Goal: Task Accomplishment & Management: Complete application form

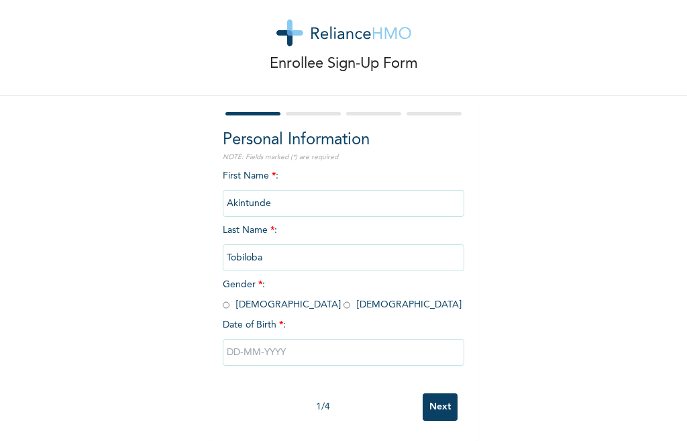
scroll to position [32, 0]
drag, startPoint x: 219, startPoint y: 292, endPoint x: 229, endPoint y: 294, distance: 10.3
click at [223, 298] on input "radio" at bounding box center [226, 304] width 7 height 13
radio input "true"
click at [268, 248] on input "Tobiloba" at bounding box center [343, 257] width 241 height 27
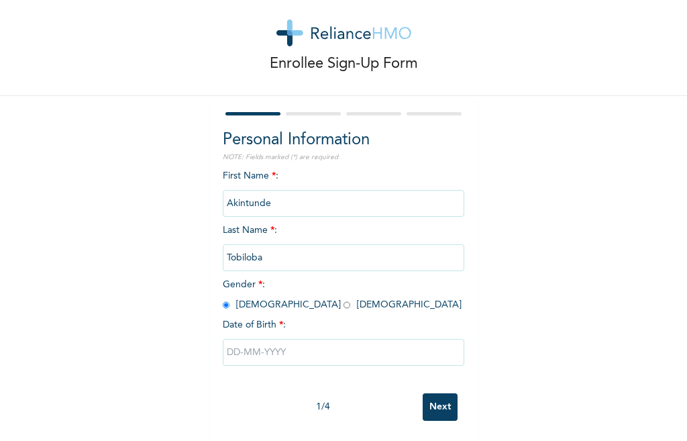
click at [268, 248] on input "Tobiloba" at bounding box center [343, 257] width 241 height 27
click at [274, 196] on input "Akintunde" at bounding box center [343, 203] width 241 height 27
click at [263, 348] on input "text" at bounding box center [343, 352] width 241 height 27
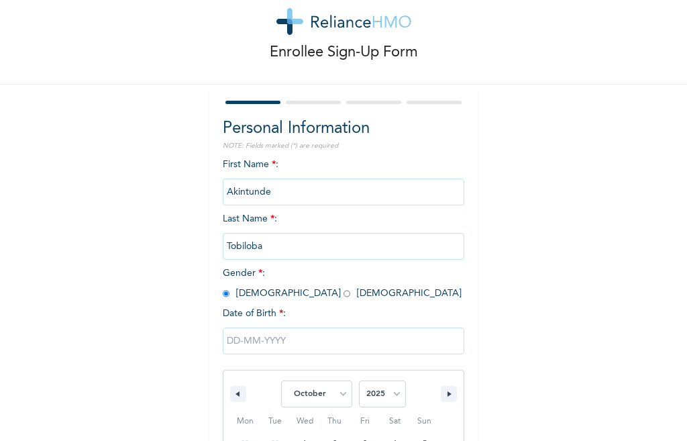
scroll to position [170, 0]
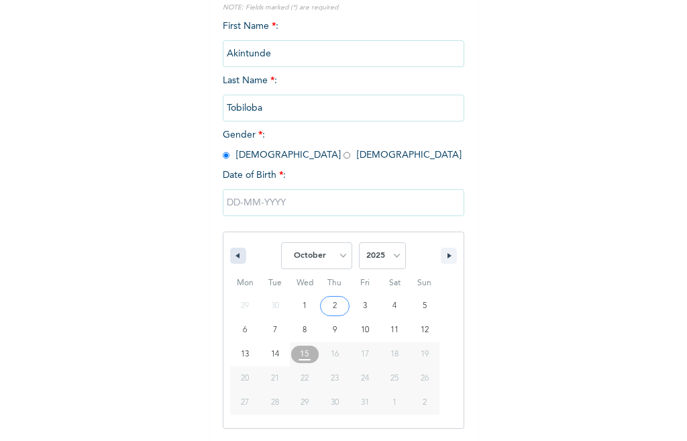
click at [230, 250] on button "button" at bounding box center [238, 255] width 16 height 16
click at [230, 251] on button "button" at bounding box center [238, 255] width 16 height 16
click at [230, 259] on button "button" at bounding box center [238, 255] width 16 height 16
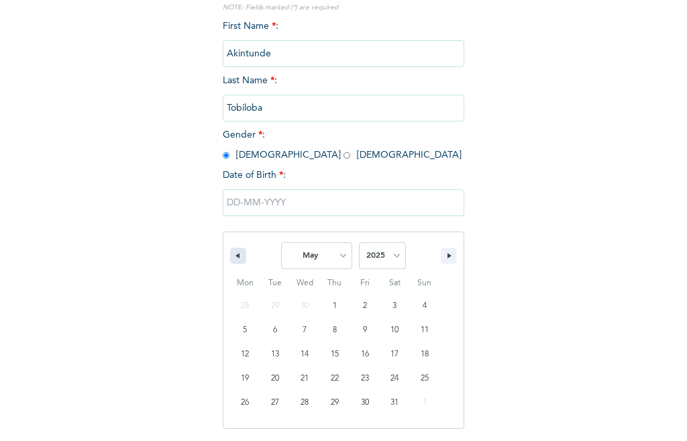
click at [230, 259] on button "button" at bounding box center [238, 255] width 16 height 16
drag, startPoint x: 229, startPoint y: 253, endPoint x: 228, endPoint y: 261, distance: 8.1
click at [230, 261] on button "button" at bounding box center [238, 255] width 16 height 16
click at [233, 258] on icon "button" at bounding box center [236, 255] width 7 height 5
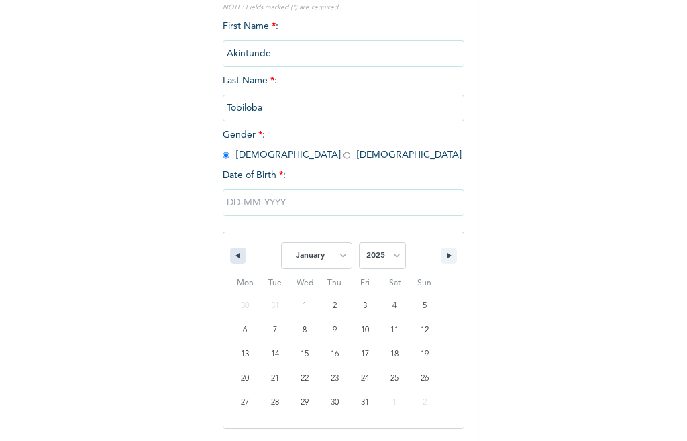
click at [233, 258] on icon "button" at bounding box center [236, 255] width 7 height 5
select select "11"
select select "2024"
click at [233, 258] on icon "button" at bounding box center [236, 255] width 7 height 5
click at [233, 257] on icon "button" at bounding box center [236, 255] width 7 height 5
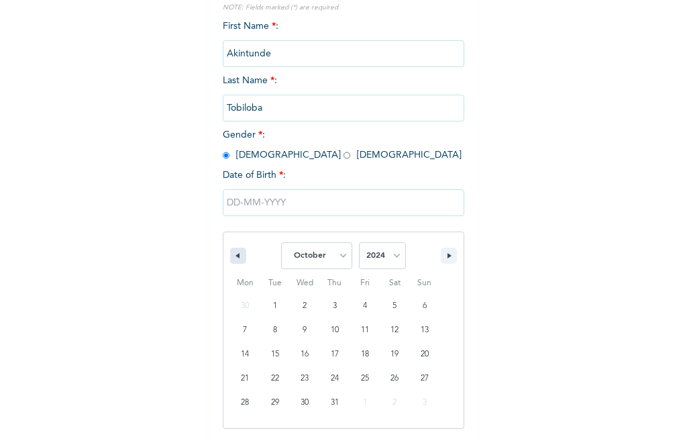
click at [233, 254] on icon "button" at bounding box center [236, 255] width 7 height 5
click at [233, 256] on icon "button" at bounding box center [236, 255] width 7 height 5
click at [233, 258] on icon "button" at bounding box center [236, 255] width 7 height 5
select select "6"
click at [243, 262] on div "January February March April May June July August September October November [D…" at bounding box center [343, 252] width 240 height 40
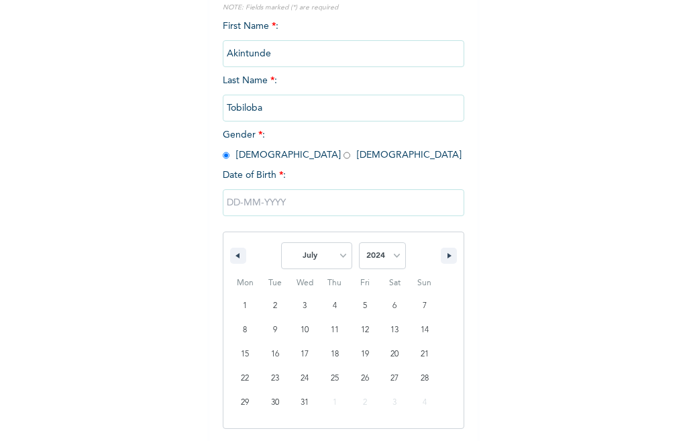
click at [262, 266] on span "January February March April May June July August September October November [D…" at bounding box center [343, 255] width 181 height 40
drag, startPoint x: 270, startPoint y: 270, endPoint x: 276, endPoint y: 272, distance: 7.0
click at [276, 272] on span "January February March April May June July August September October November [D…" at bounding box center [343, 255] width 181 height 40
click at [284, 276] on div "Mon Tue Wed Thu Fri Sat Sun" at bounding box center [334, 282] width 209 height 21
click at [294, 281] on span "Wed" at bounding box center [305, 282] width 30 height 21
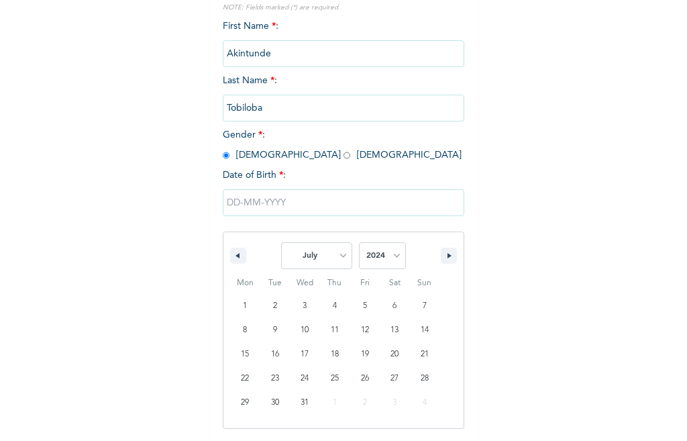
click at [300, 285] on span "Wed" at bounding box center [305, 282] width 30 height 21
click at [304, 290] on span "Wed" at bounding box center [305, 282] width 30 height 21
click at [310, 292] on span "Wed" at bounding box center [305, 282] width 30 height 21
type input "[DATE]"
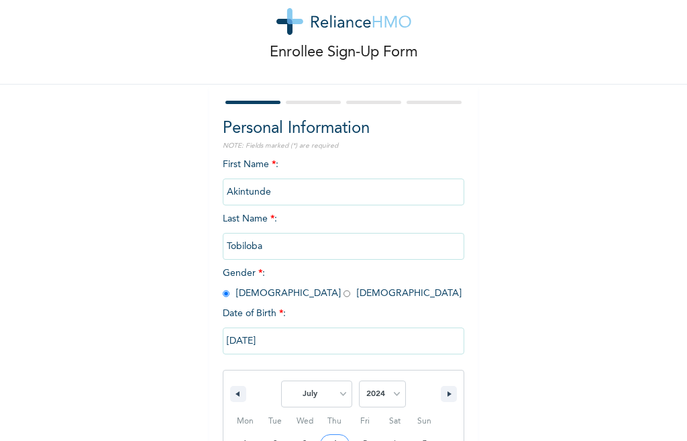
click at [329, 302] on div "First Name * : [PERSON_NAME] Last Name * : Tobiloba Gender * : [DEMOGRAPHIC_DAT…" at bounding box center [343, 369] width 241 height 423
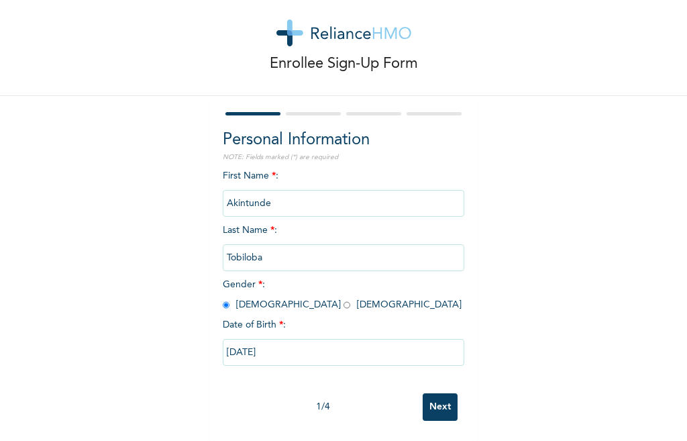
click at [340, 318] on div "Date of Birth * :" at bounding box center [343, 325] width 241 height 14
click at [342, 318] on div "Date of Birth * :" at bounding box center [343, 325] width 241 height 14
click at [343, 318] on div "Date of Birth * :" at bounding box center [343, 325] width 241 height 14
click at [350, 318] on div "Date of Birth * :" at bounding box center [343, 325] width 241 height 14
click at [352, 318] on div "Date of Birth * :" at bounding box center [343, 325] width 241 height 14
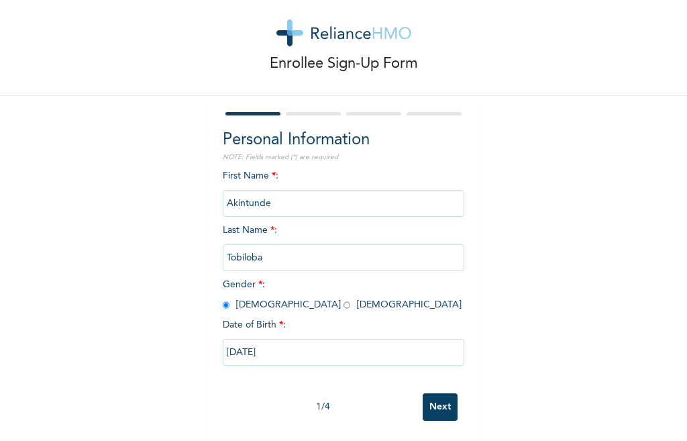
click at [352, 318] on div "Date of Birth * :" at bounding box center [343, 325] width 241 height 14
click at [353, 318] on div "Date of Birth * :" at bounding box center [343, 325] width 241 height 14
click at [255, 343] on input "[DATE]" at bounding box center [343, 352] width 241 height 27
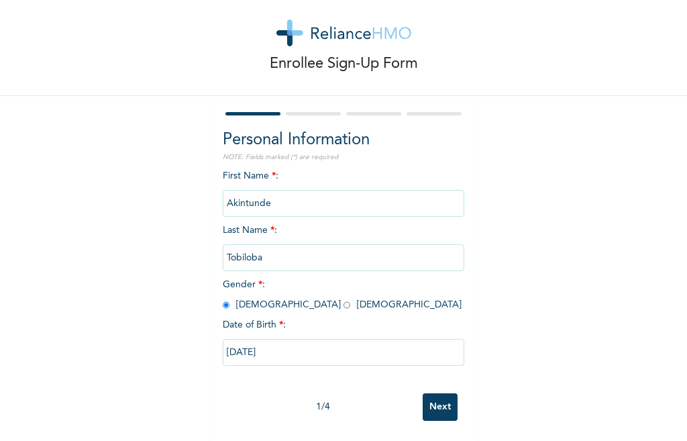
select select "6"
select select "2024"
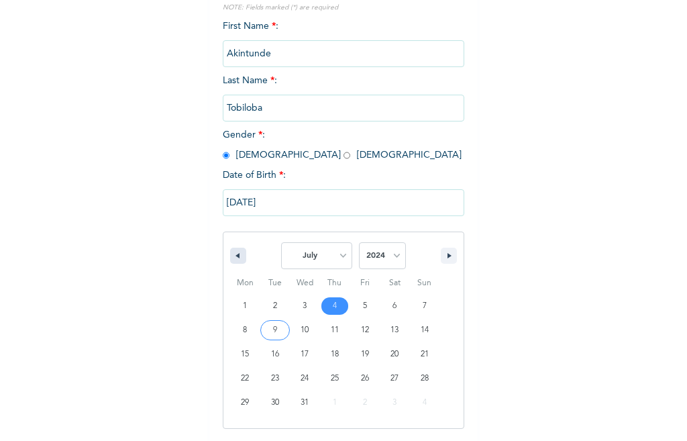
click at [233, 254] on icon "button" at bounding box center [236, 255] width 7 height 5
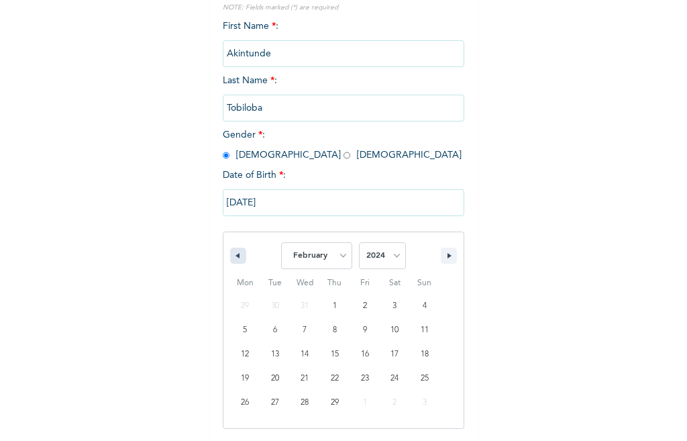
click at [233, 254] on icon "button" at bounding box center [236, 255] width 7 height 5
select select "11"
select select "2023"
click at [233, 254] on icon "button" at bounding box center [236, 255] width 7 height 5
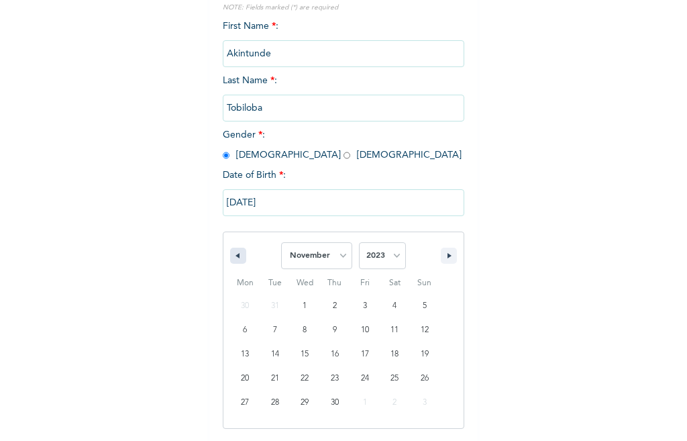
click at [233, 254] on icon "button" at bounding box center [236, 255] width 7 height 5
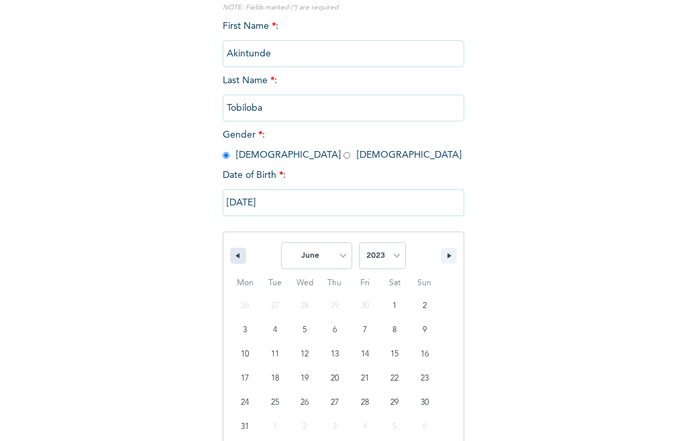
click at [233, 254] on icon "button" at bounding box center [236, 255] width 7 height 5
select select "2"
click at [386, 253] on select "2025 2024 2023 2022 2021 2020 2019 2018 2017 2016 2015 2014 2013 2012 2011 2010…" at bounding box center [382, 255] width 47 height 27
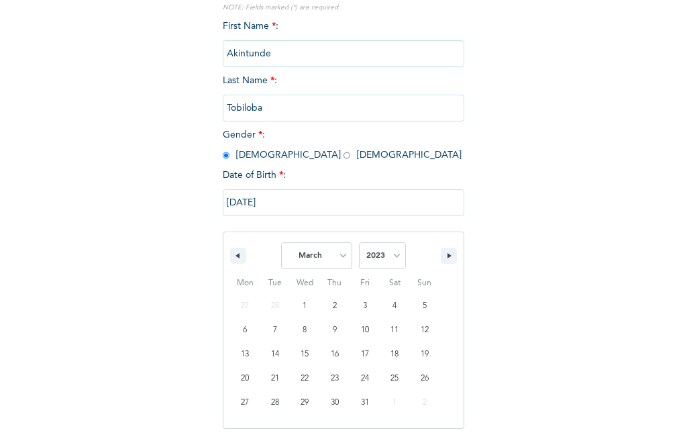
select select "1999"
click at [359, 243] on select "2025 2024 2023 2022 2021 2020 2019 2018 2017 2016 2015 2014 2013 2012 2011 2010…" at bounding box center [382, 255] width 47 height 27
type input "[DATE]"
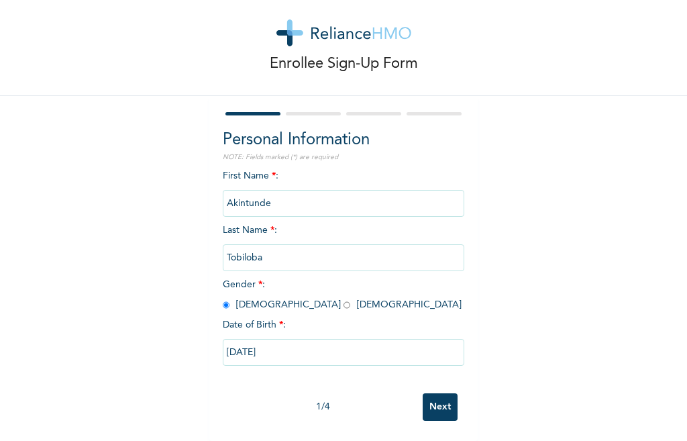
click at [439, 393] on input "Next" at bounding box center [439, 406] width 35 height 27
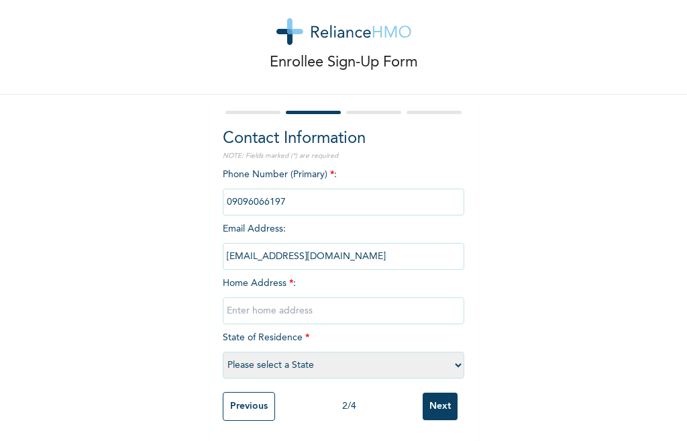
click at [298, 188] on input "phone" at bounding box center [343, 201] width 241 height 27
click at [303, 194] on input "phone" at bounding box center [343, 201] width 241 height 27
click at [271, 303] on input "text" at bounding box center [343, 310] width 241 height 27
type input "[STREET_ADDRESS]"
click at [314, 351] on select "Please select a State [PERSON_NAME] (FCT) [PERSON_NAME] Ibom [GEOGRAPHIC_DATA] …" at bounding box center [343, 364] width 241 height 27
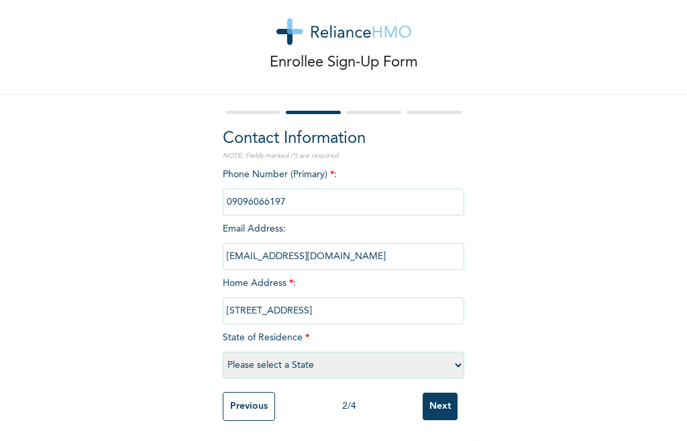
select select "25"
click at [223, 351] on select "Please select a State [PERSON_NAME] (FCT) [PERSON_NAME] Ibom [GEOGRAPHIC_DATA] …" at bounding box center [343, 364] width 241 height 27
click at [432, 398] on input "Next" at bounding box center [439, 405] width 35 height 27
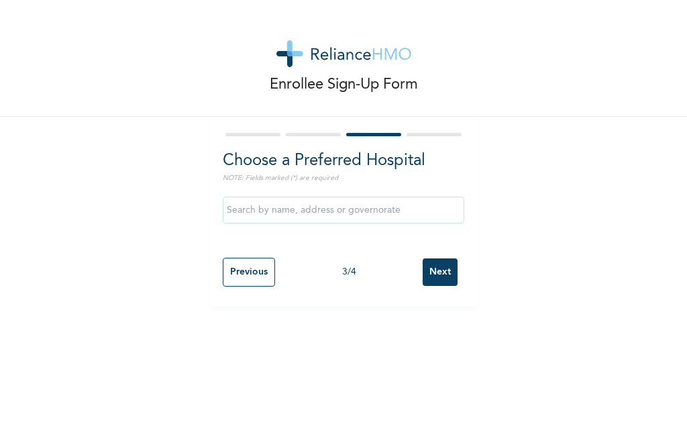
scroll to position [0, 0]
click at [286, 213] on input "text" at bounding box center [343, 209] width 241 height 27
type input "medicare hospit"
